Goal: Task Accomplishment & Management: Complete application form

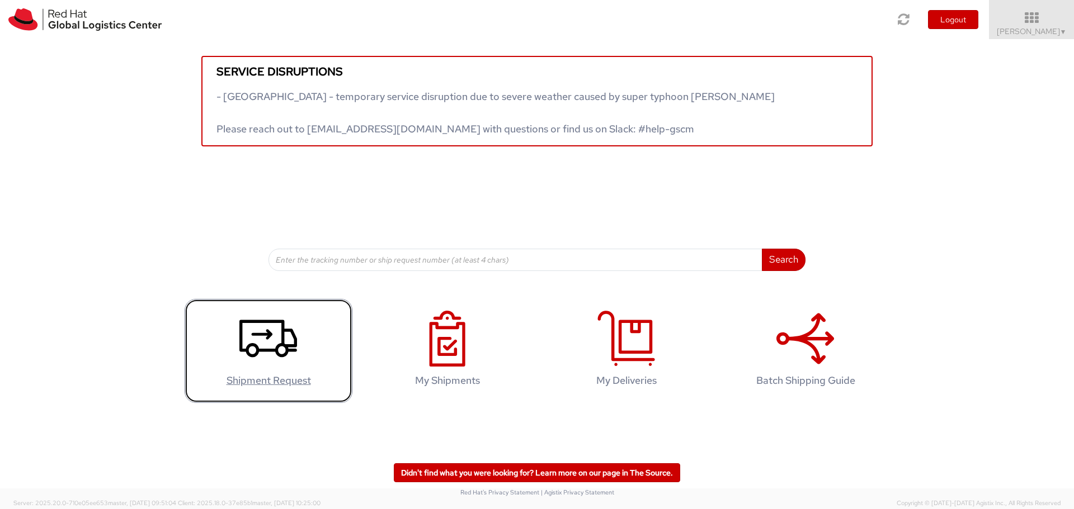
click at [299, 388] on link "Shipment Request" at bounding box center [269, 351] width 168 height 105
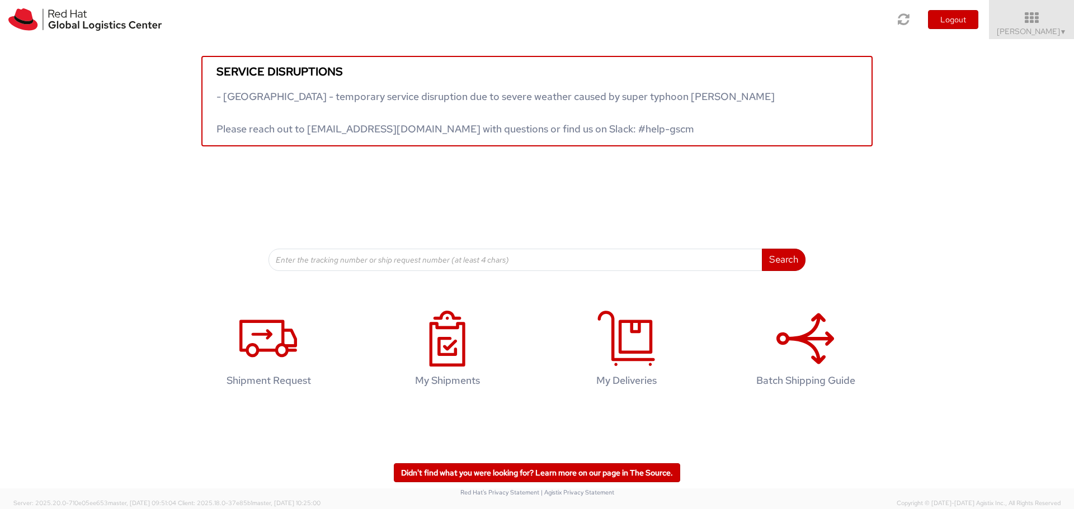
drag, startPoint x: 384, startPoint y: 278, endPoint x: 386, endPoint y: 270, distance: 8.6
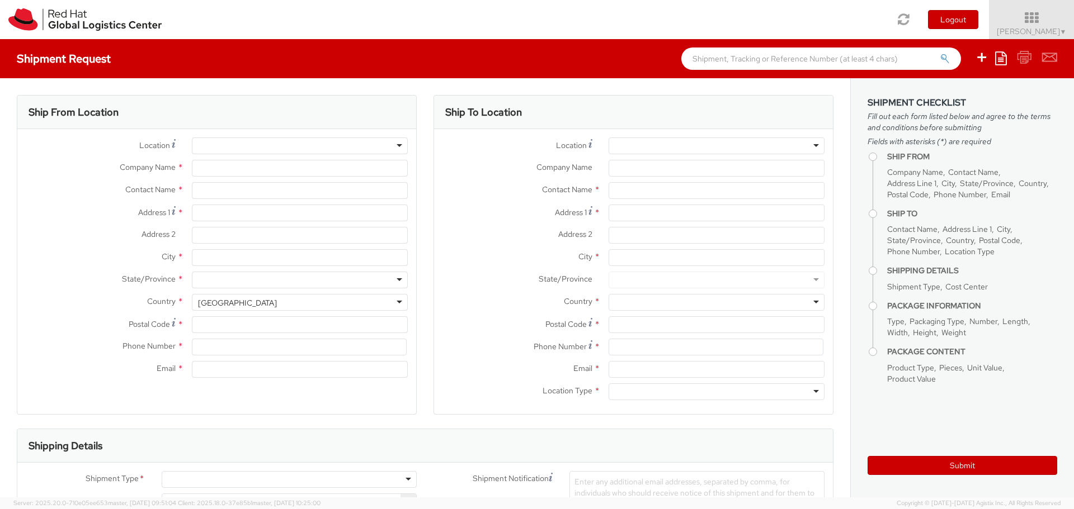
select select "106"
select select
type input "Red Hat India Private Limited"
type input "[PERSON_NAME]"
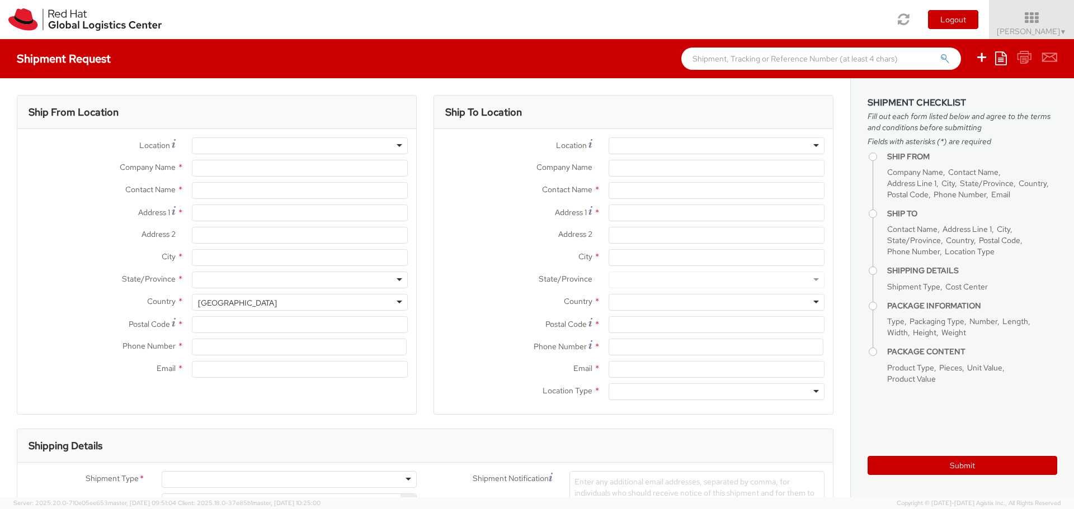
type input "[STREET_ADDRESS]"
type input "[GEOGRAPHIC_DATA], [GEOGRAPHIC_DATA]"
type input "[GEOGRAPHIC_DATA]"
type input "411013"
type input "[EMAIL_ADDRESS][DOMAIN_NAME]"
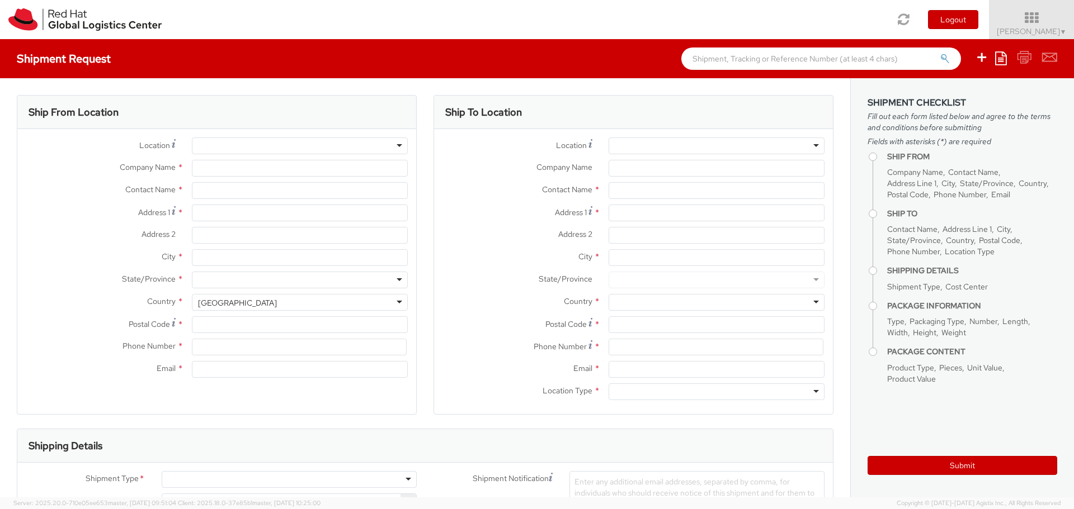
select select "CM"
select select "KGS"
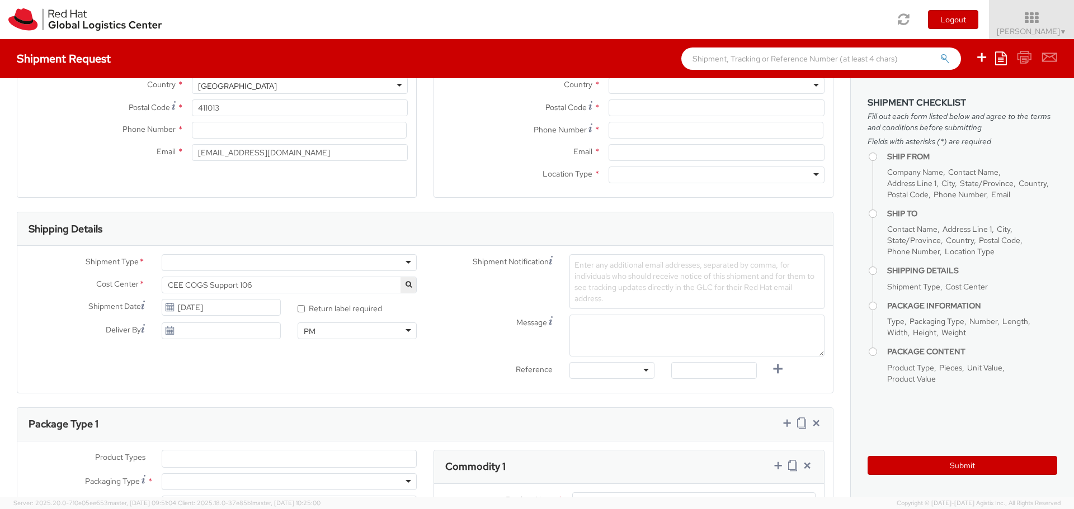
scroll to position [224, 0]
